Goal: Information Seeking & Learning: Learn about a topic

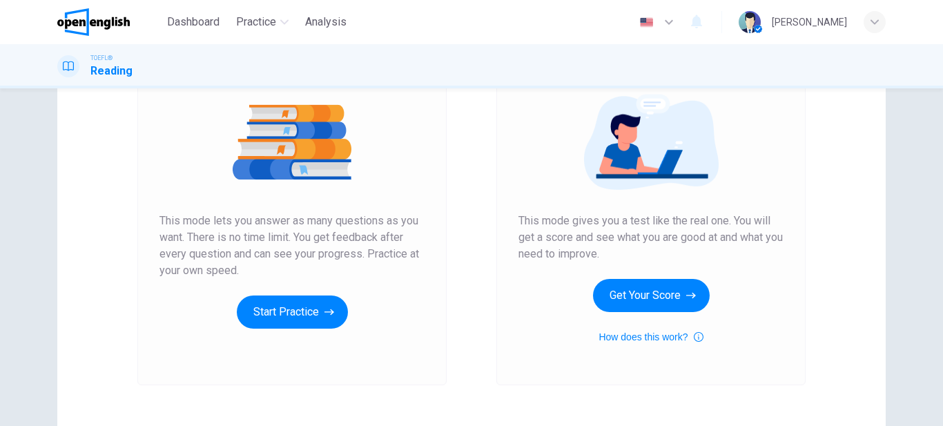
scroll to position [157, 0]
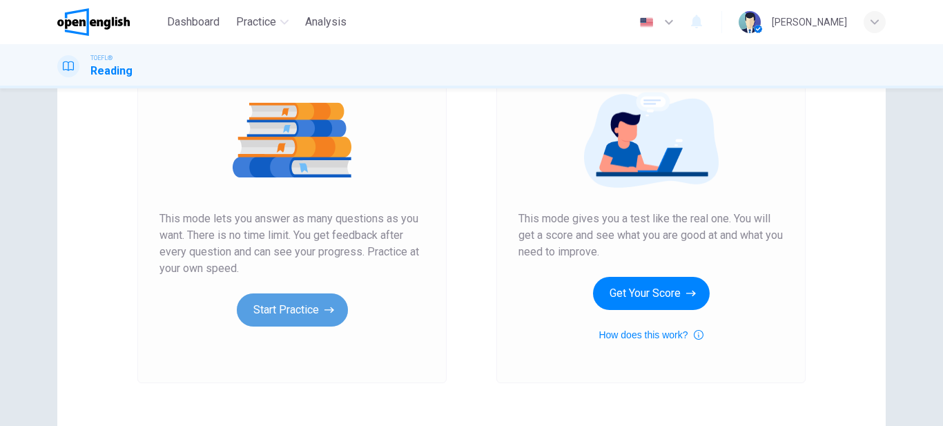
click at [295, 307] on button "Start Practice" at bounding box center [292, 309] width 111 height 33
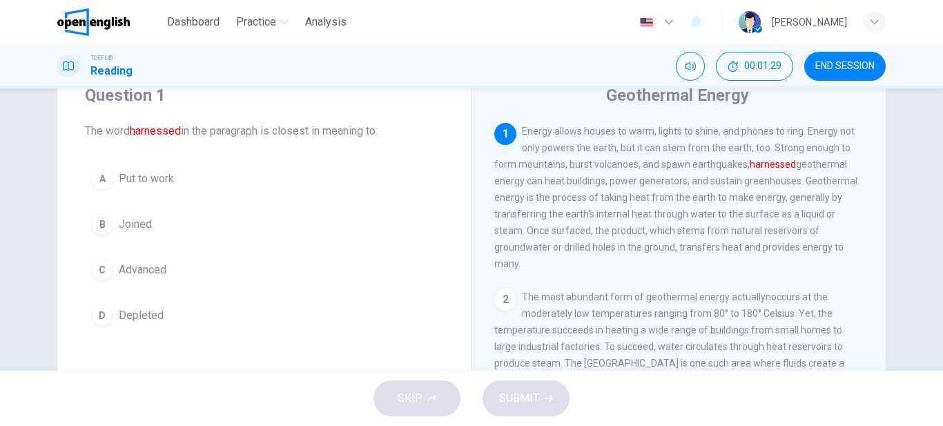
scroll to position [79, 0]
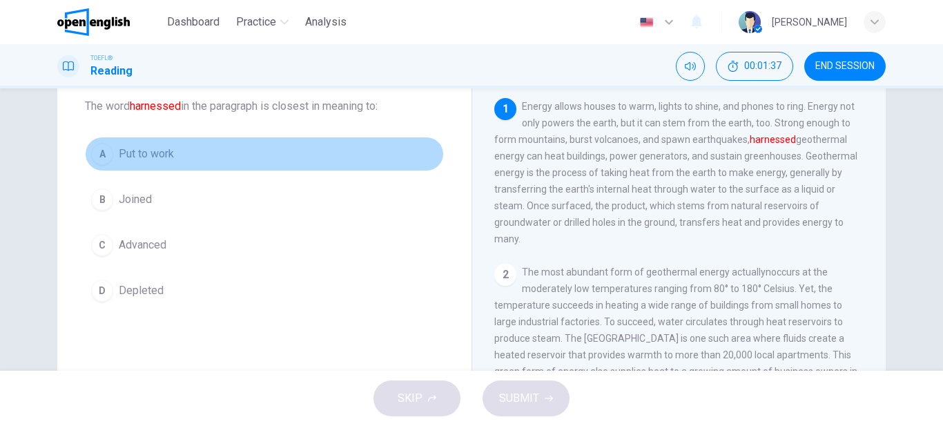
click at [168, 152] on span "Put to work" at bounding box center [146, 154] width 55 height 17
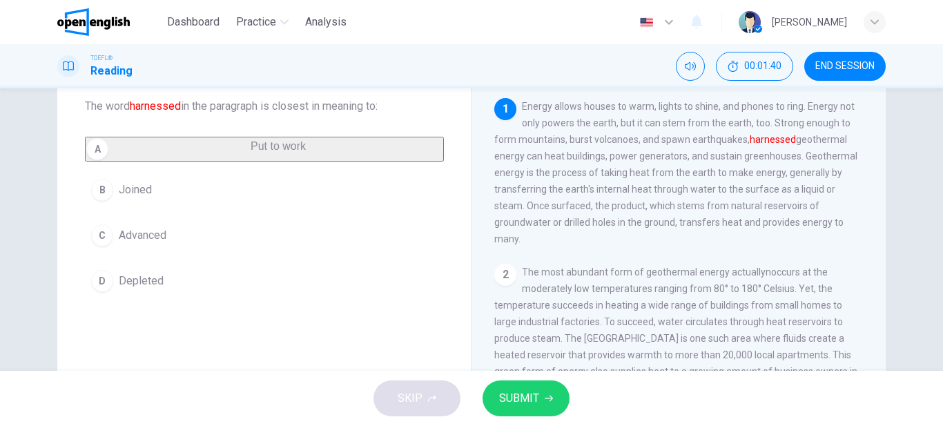
click at [519, 398] on span "SUBMIT" at bounding box center [519, 398] width 40 height 19
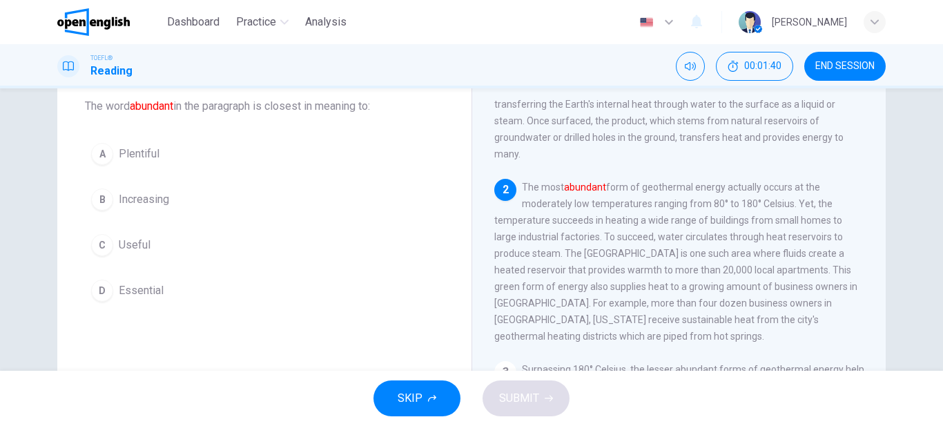
scroll to position [86, 0]
click at [128, 245] on span "Useful" at bounding box center [135, 245] width 32 height 17
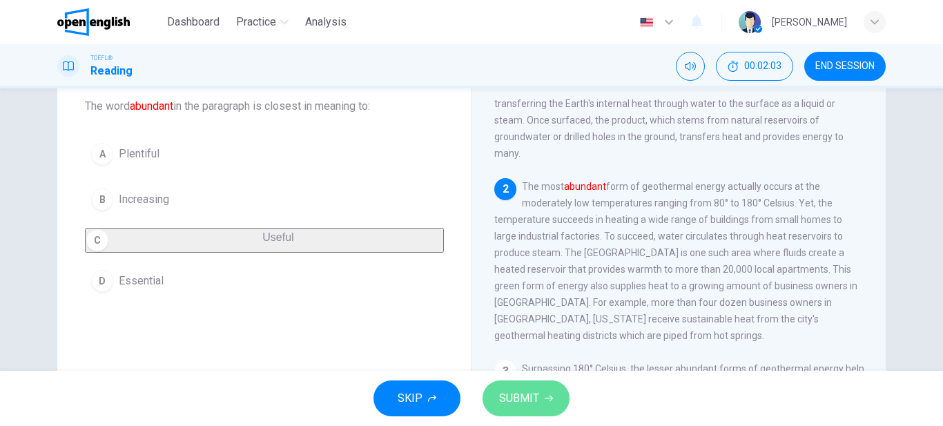
click at [514, 395] on span "SUBMIT" at bounding box center [519, 398] width 40 height 19
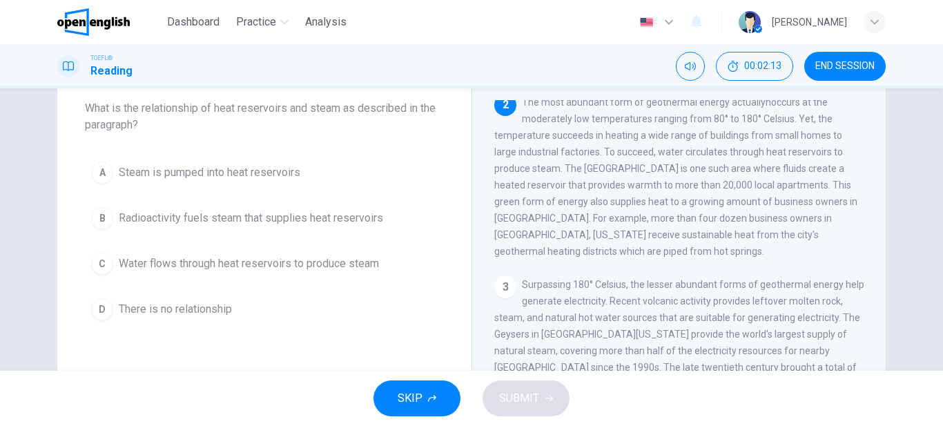
scroll to position [79, 0]
click at [268, 258] on span "Water flows through heat reservoirs to produce steam" at bounding box center [249, 261] width 260 height 17
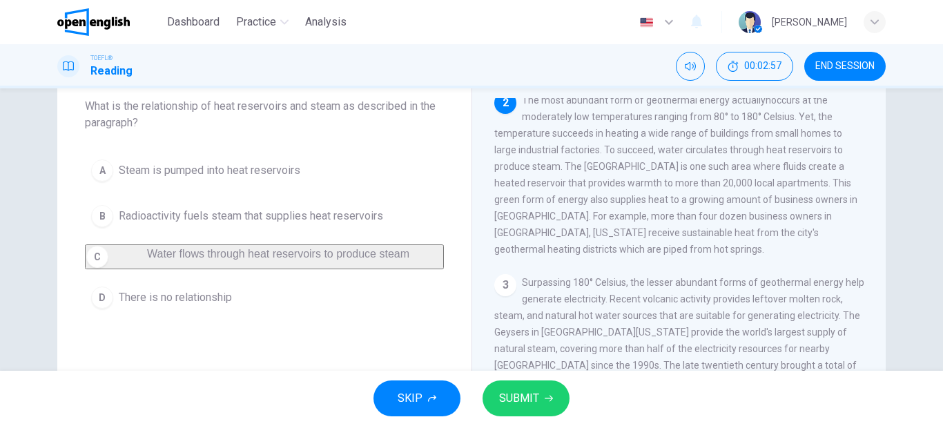
click at [509, 392] on span "SUBMIT" at bounding box center [519, 398] width 40 height 19
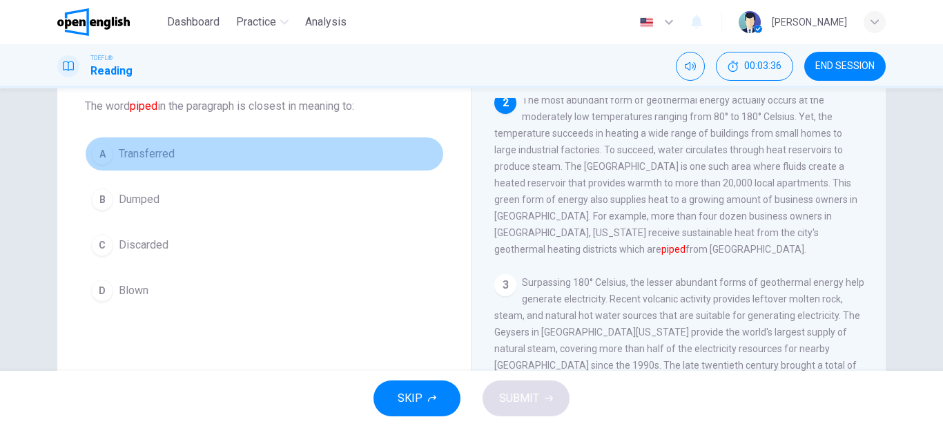
click at [129, 155] on span "Transferred" at bounding box center [147, 154] width 56 height 17
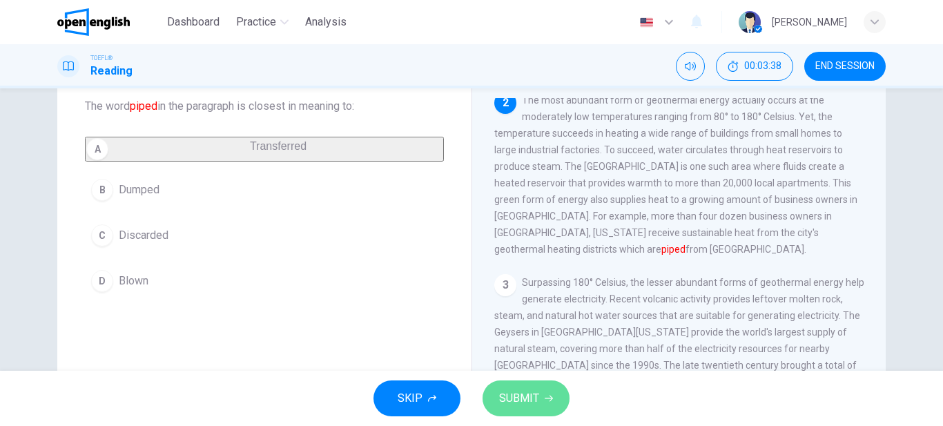
click at [522, 396] on span "SUBMIT" at bounding box center [519, 398] width 40 height 19
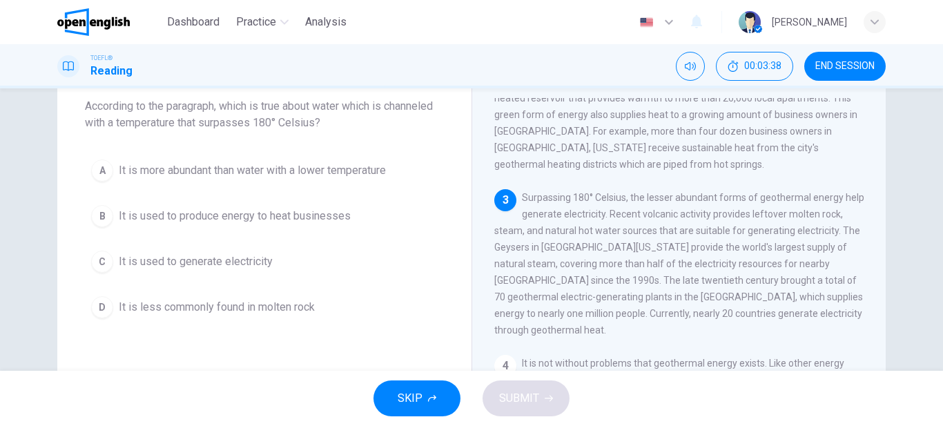
scroll to position [257, 0]
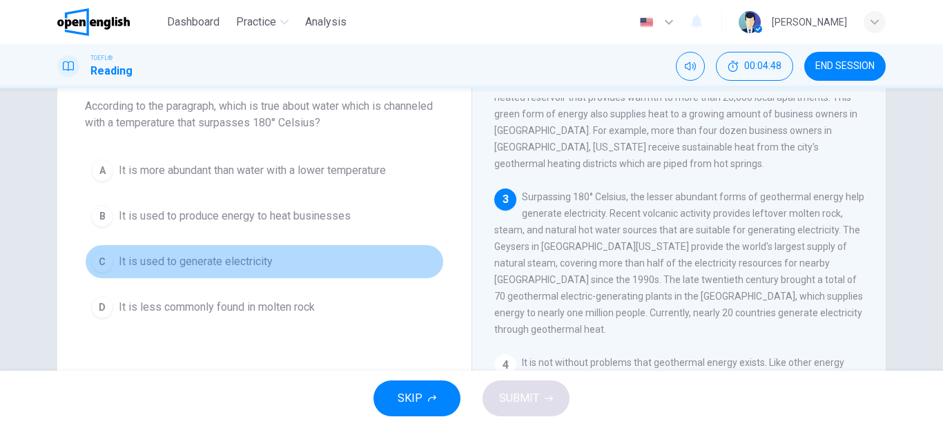
click at [181, 262] on span "It is used to generate electricity" at bounding box center [196, 261] width 154 height 17
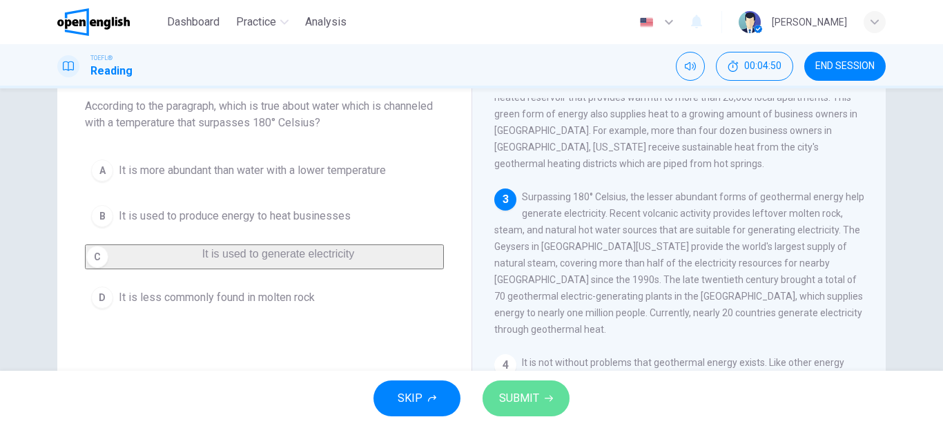
click at [516, 399] on span "SUBMIT" at bounding box center [519, 398] width 40 height 19
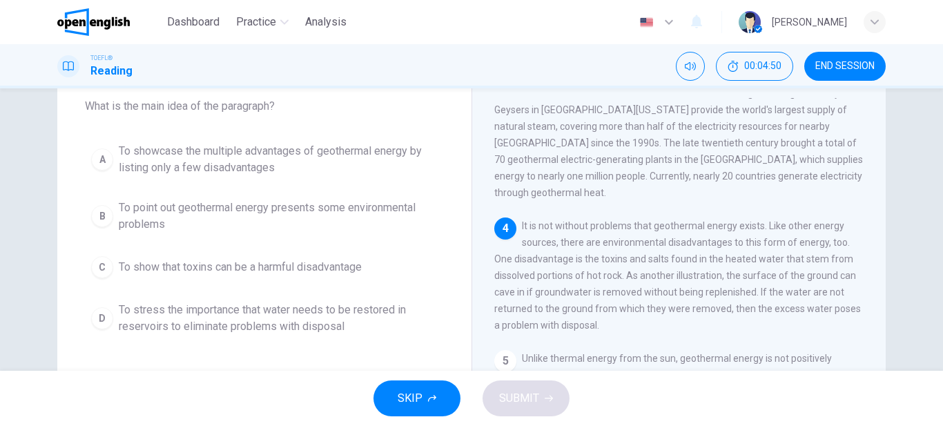
scroll to position [395, 0]
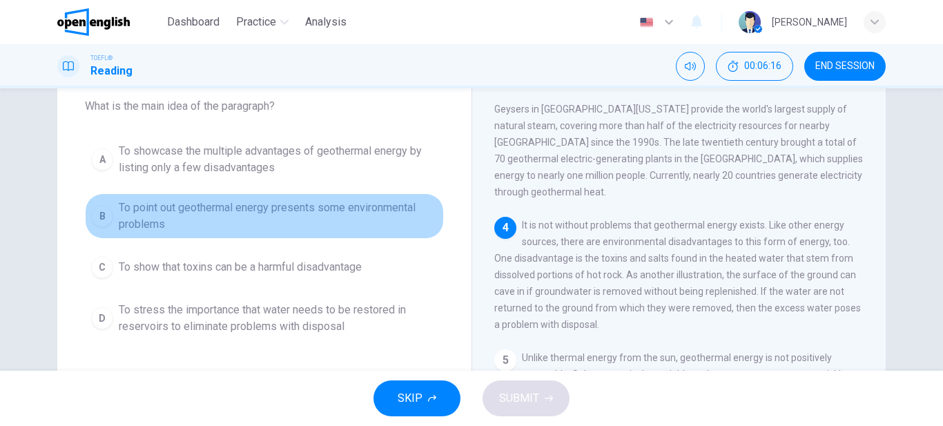
click at [195, 209] on span "To point out geothermal energy presents some environmental problems" at bounding box center [278, 215] width 319 height 33
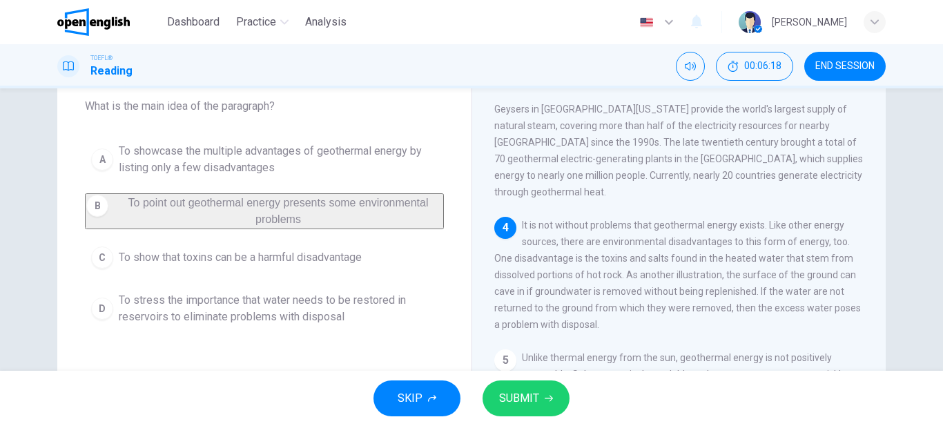
click at [535, 401] on span "SUBMIT" at bounding box center [519, 398] width 40 height 19
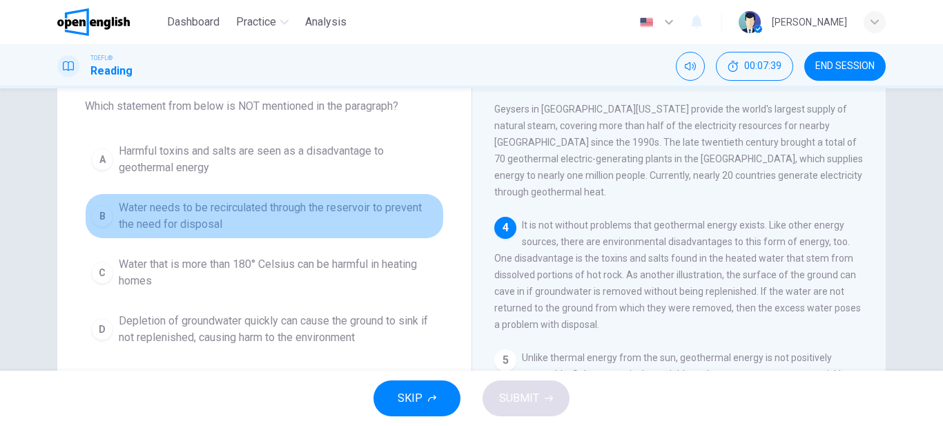
click at [180, 204] on span "Water needs to be recirculated through the reservoir to prevent the need for di…" at bounding box center [278, 215] width 319 height 33
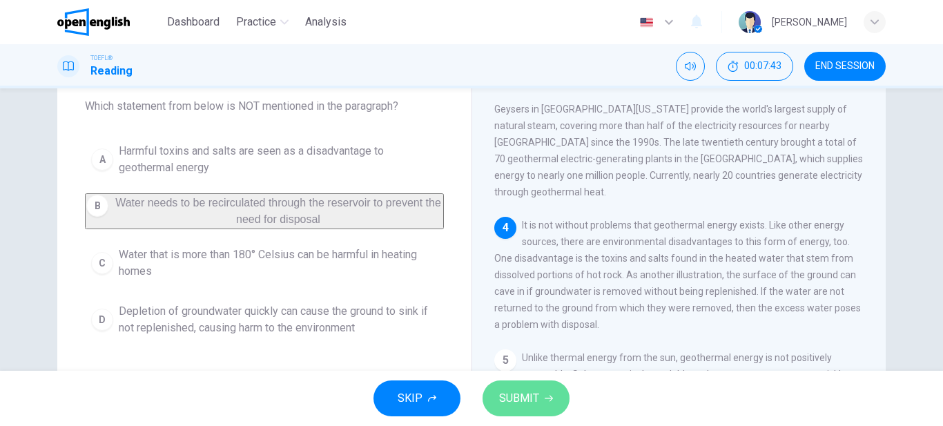
click at [520, 395] on span "SUBMIT" at bounding box center [519, 398] width 40 height 19
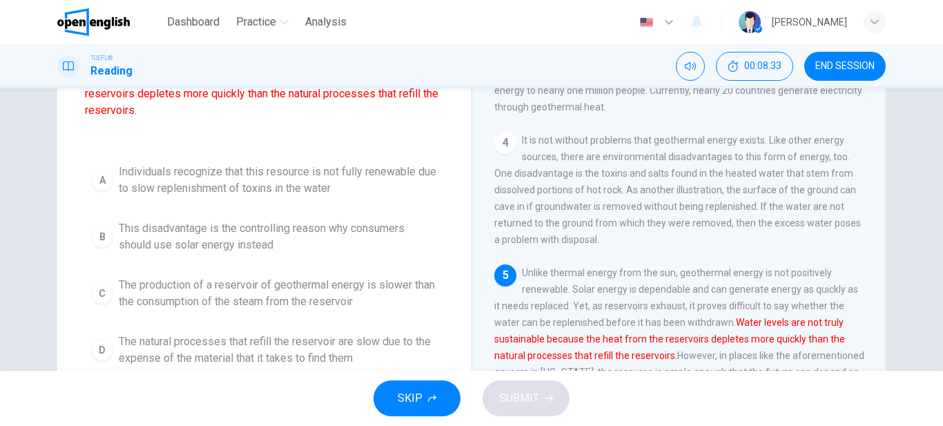
scroll to position [236, 0]
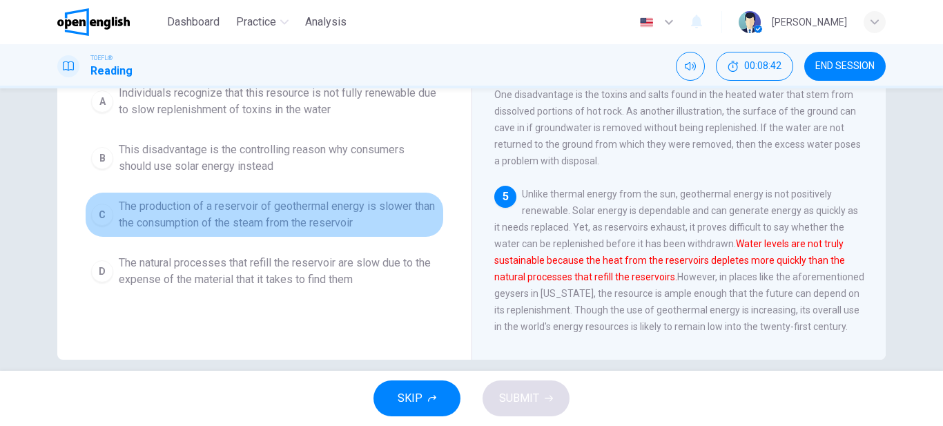
click at [195, 210] on span "The production of a reservoir of geothermal energy is slower than the consumpti…" at bounding box center [278, 214] width 319 height 33
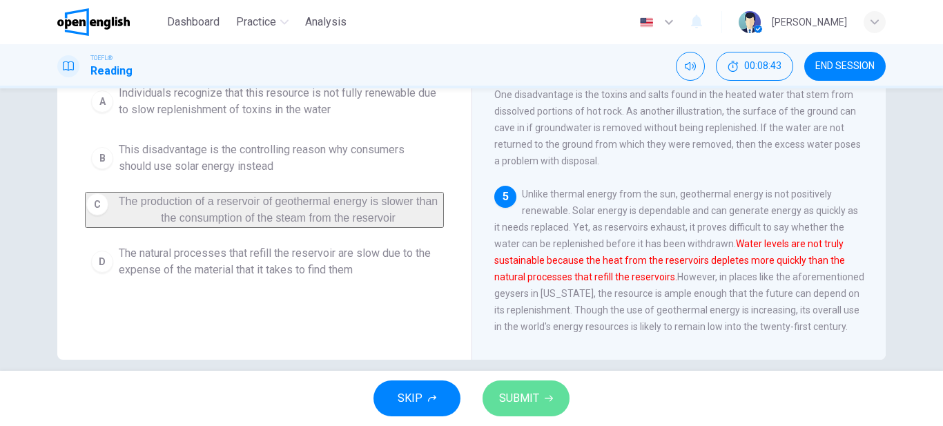
click at [500, 395] on span "SUBMIT" at bounding box center [519, 398] width 40 height 19
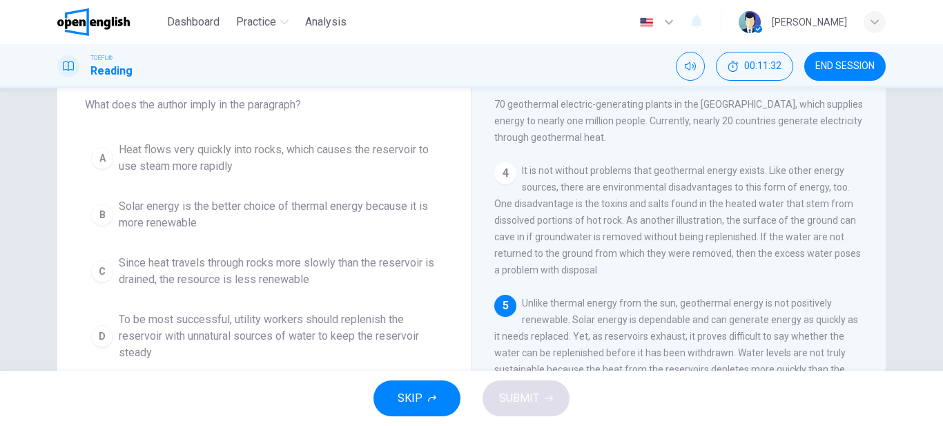
scroll to position [58, 0]
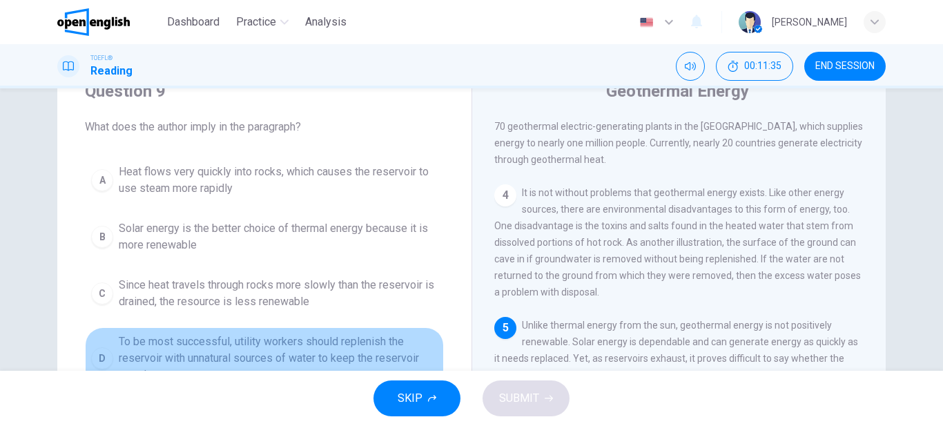
click at [268, 344] on span "To be most successful, utility workers should replenish the reservoir with unna…" at bounding box center [278, 358] width 319 height 50
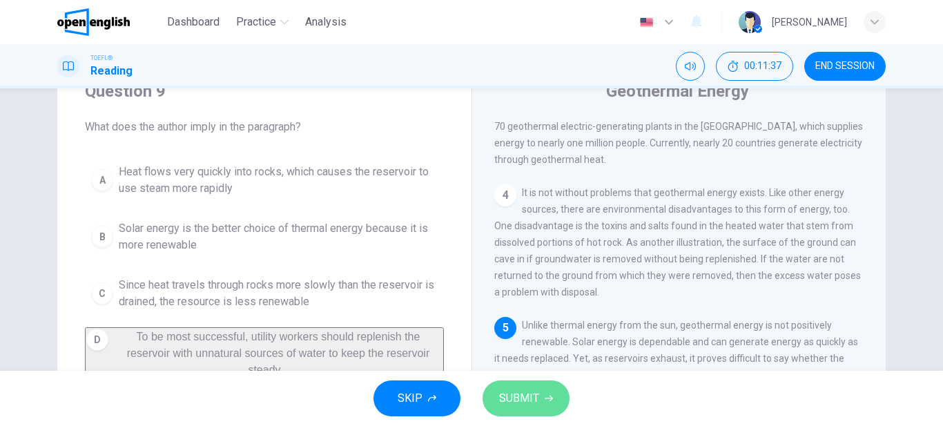
click at [511, 398] on span "SUBMIT" at bounding box center [519, 398] width 40 height 19
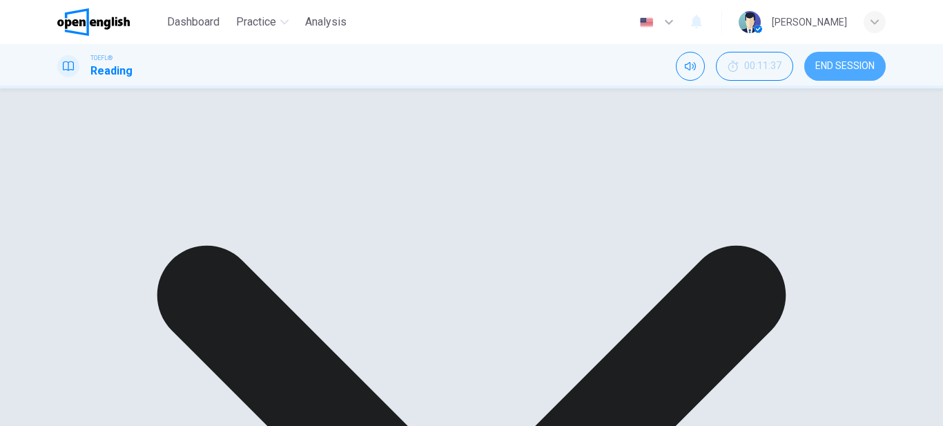
click at [829, 66] on span "END SESSION" at bounding box center [844, 66] width 59 height 11
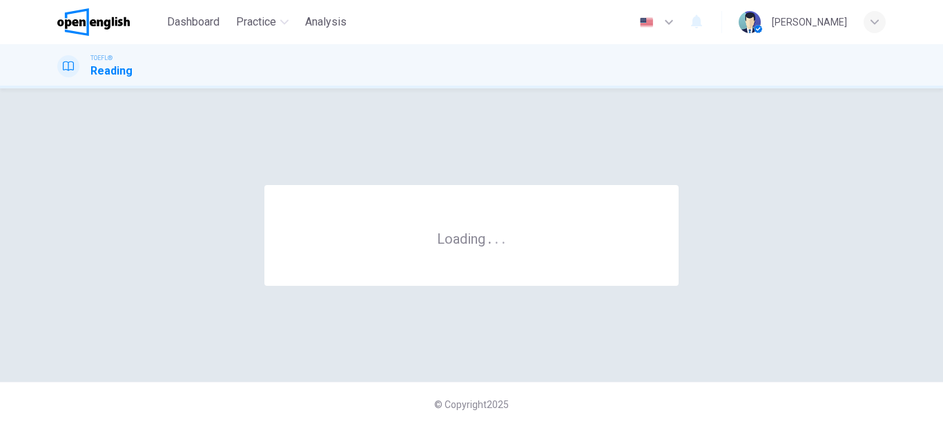
scroll to position [0, 0]
